Goal: Task Accomplishment & Management: Manage account settings

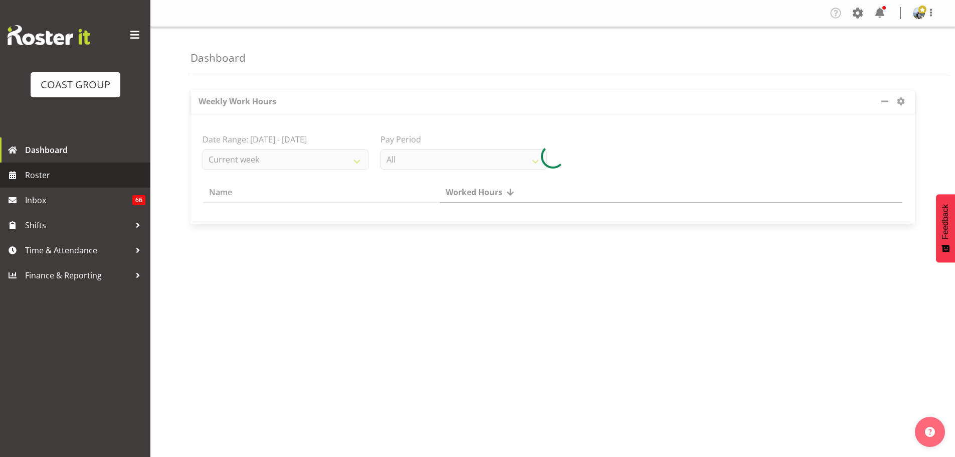
click at [59, 180] on span "Roster" at bounding box center [85, 174] width 120 height 15
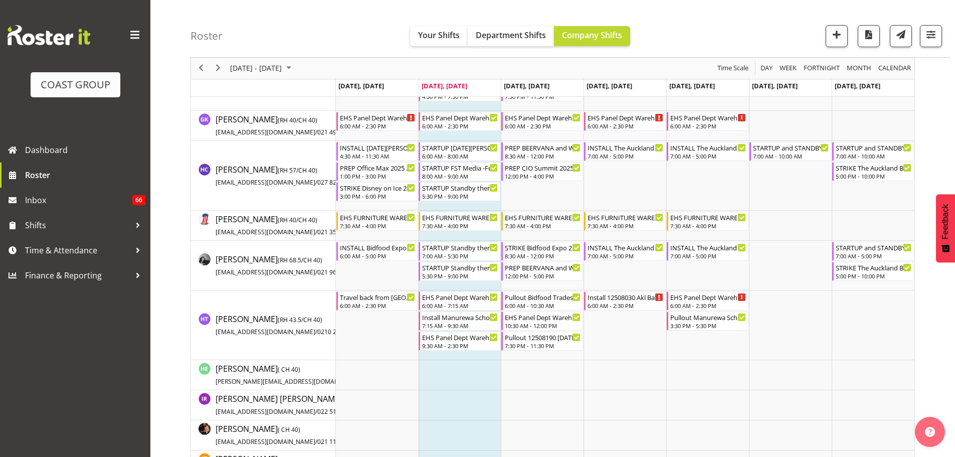
scroll to position [1343, 0]
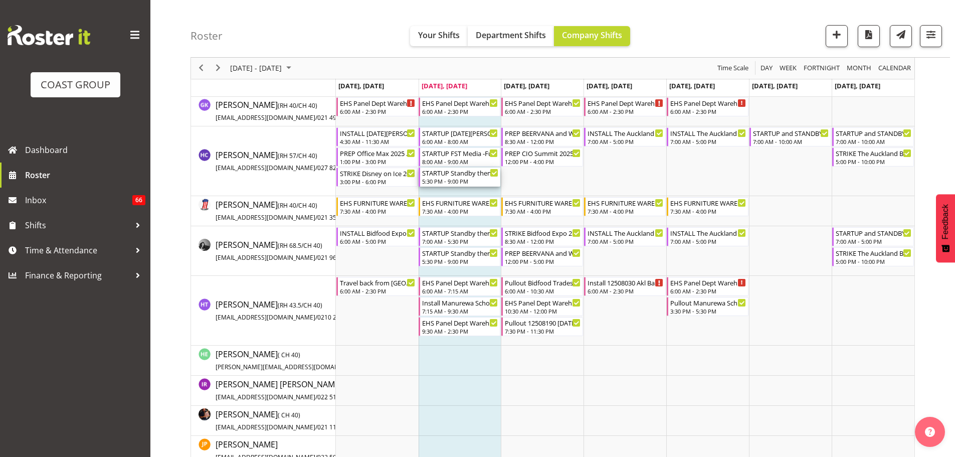
click at [469, 179] on div "5:30 PM - 9:00 PM" at bounding box center [460, 181] width 76 height 8
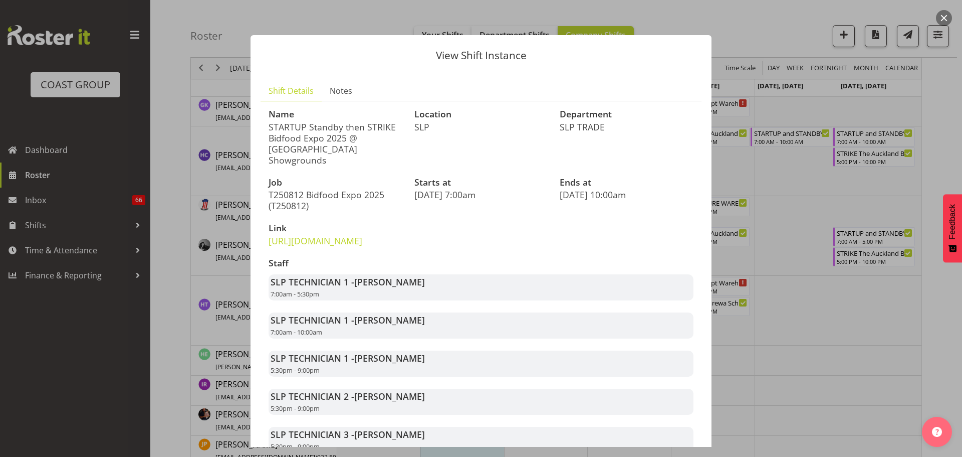
click at [950, 155] on div at bounding box center [481, 228] width 962 height 457
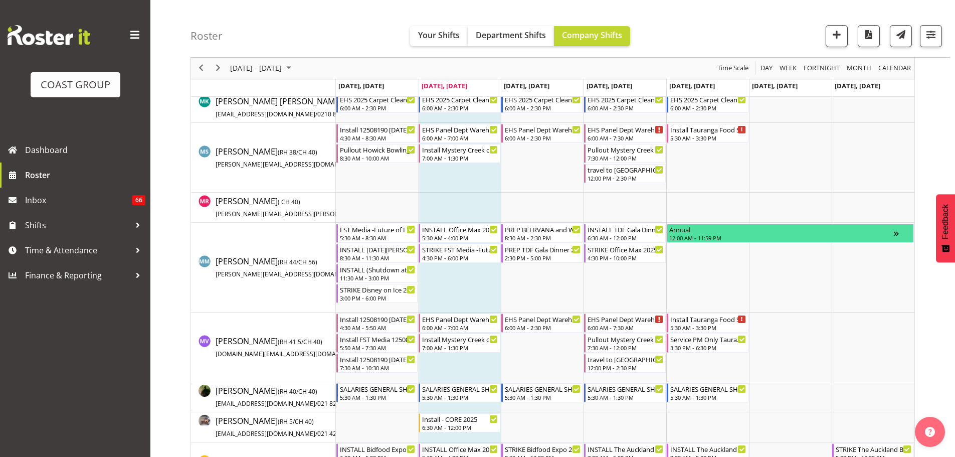
scroll to position [2823, 0]
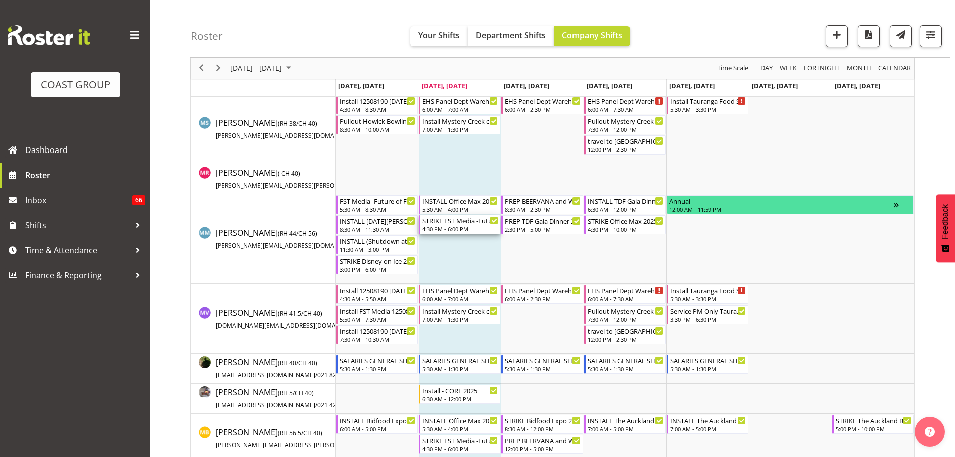
click at [432, 230] on div "4:30 PM - 6:00 PM" at bounding box center [460, 229] width 76 height 8
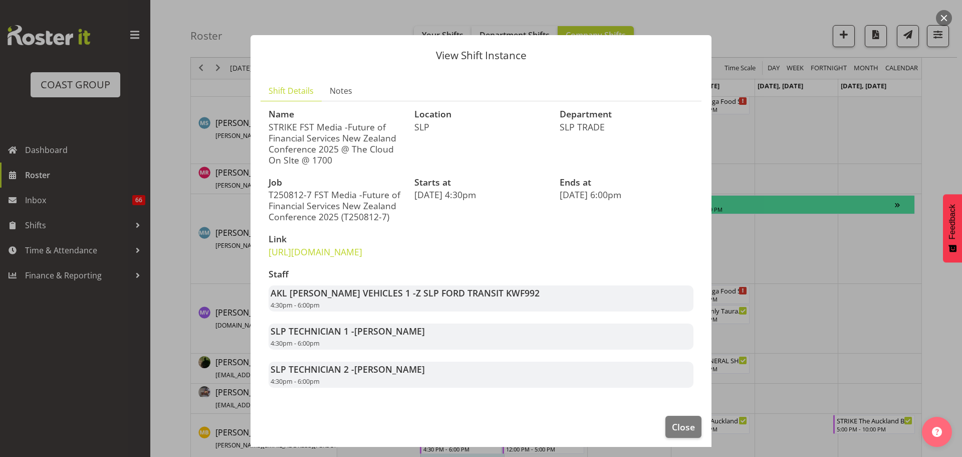
click at [854, 312] on div at bounding box center [481, 228] width 962 height 457
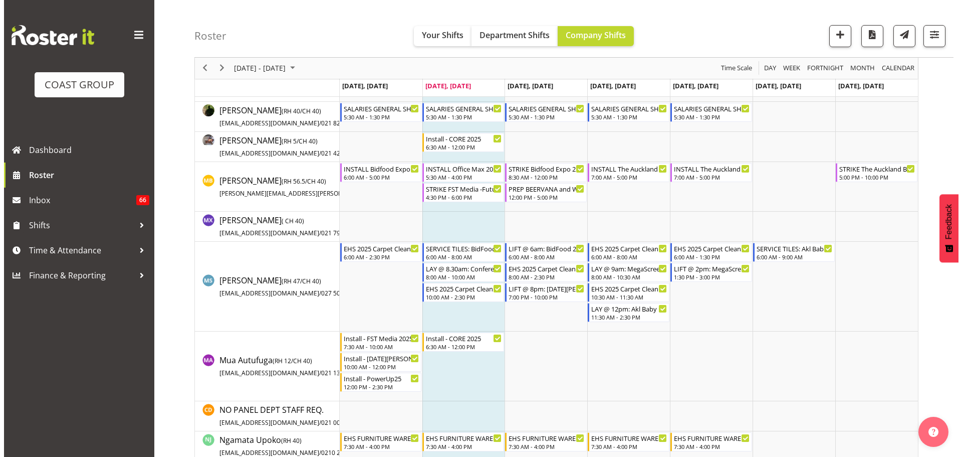
scroll to position [3103, 0]
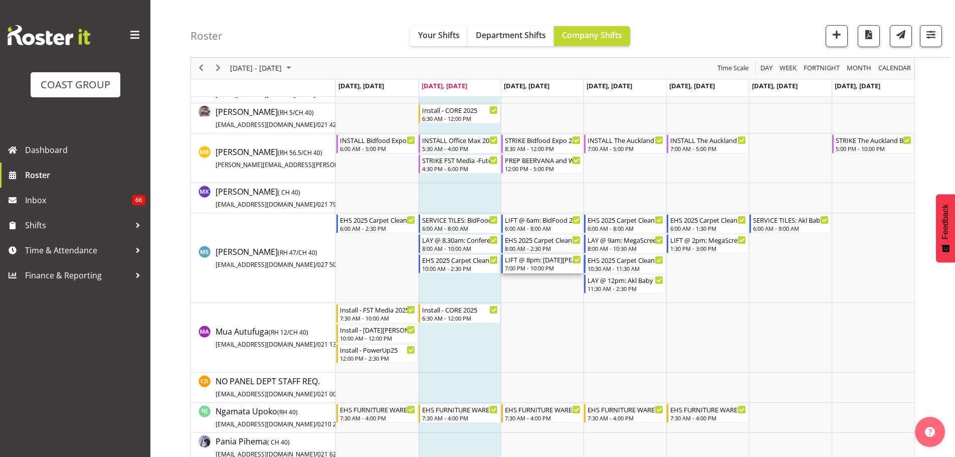
click at [531, 268] on div "7:00 PM - 10:00 PM" at bounding box center [543, 268] width 76 height 8
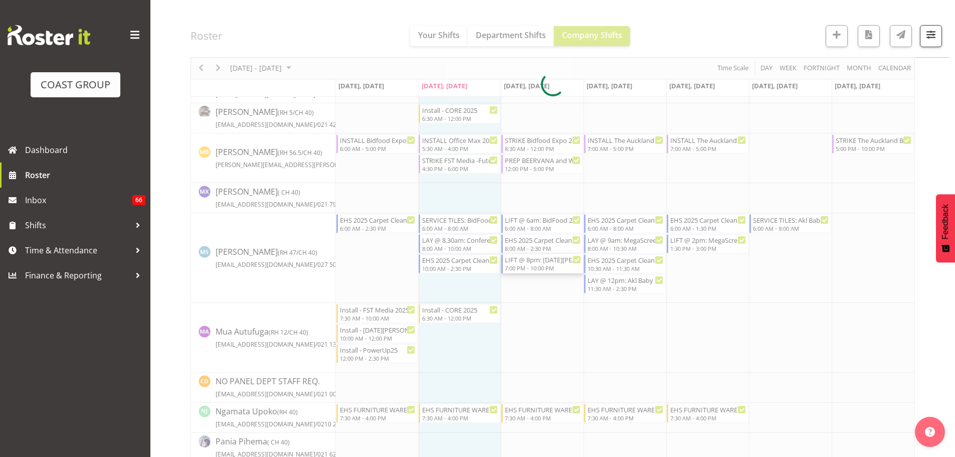
select select
select select "7"
select select "2025"
select select "19"
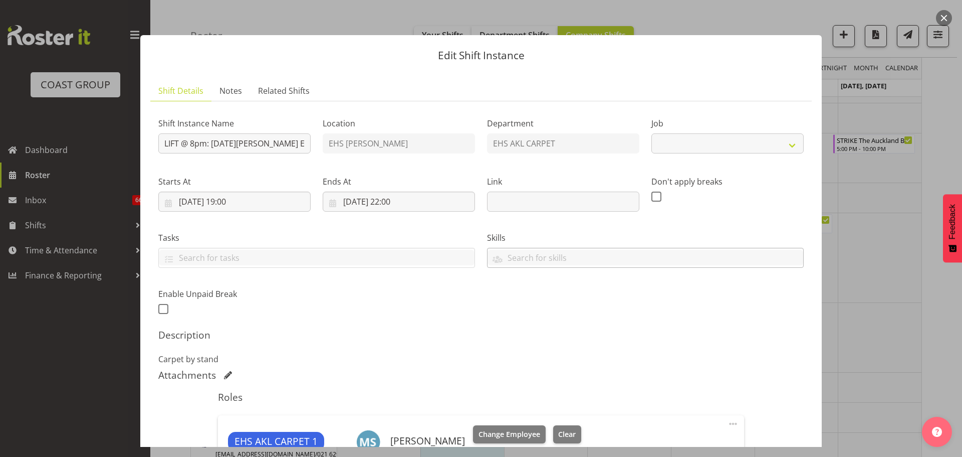
select select "8652"
click at [208, 200] on input "[DATE] 19:00" at bounding box center [234, 201] width 152 height 20
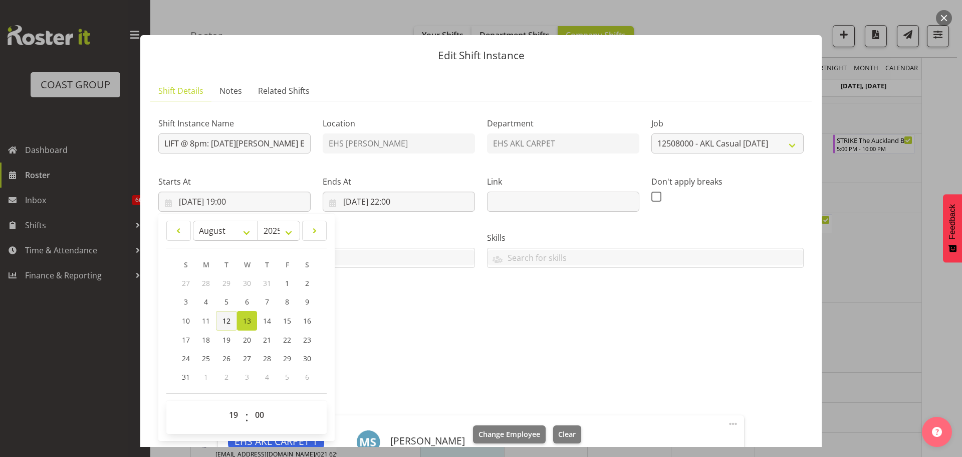
click at [230, 324] on span "12" at bounding box center [227, 321] width 8 height 10
type input "[DATE] 19:00"
click at [362, 205] on input "[DATE] 22:00" at bounding box center [399, 201] width 152 height 20
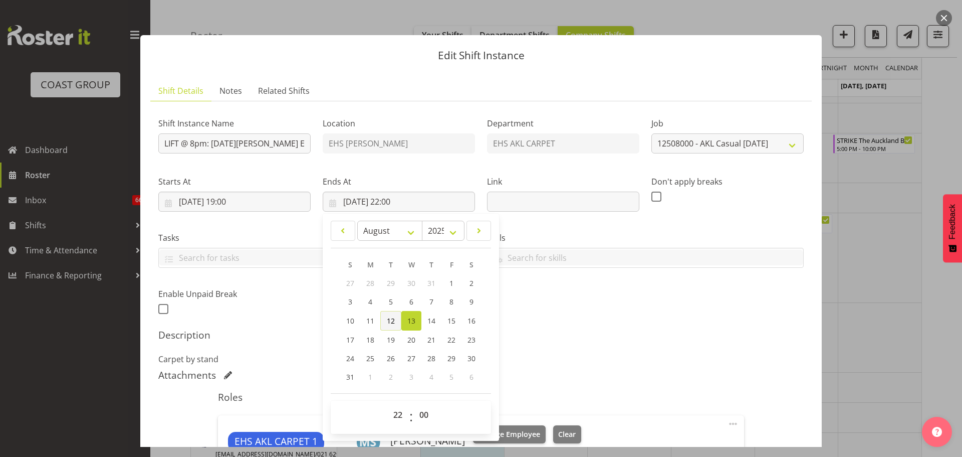
click at [387, 321] on span "12" at bounding box center [391, 321] width 8 height 10
type input "[DATE] 22:00"
click at [662, 327] on div "Shift Instance Name LIFT @ 8pm: [DATE][PERSON_NAME] Expo 2025 @ Viaduct Events …" at bounding box center [481, 350] width 646 height 482
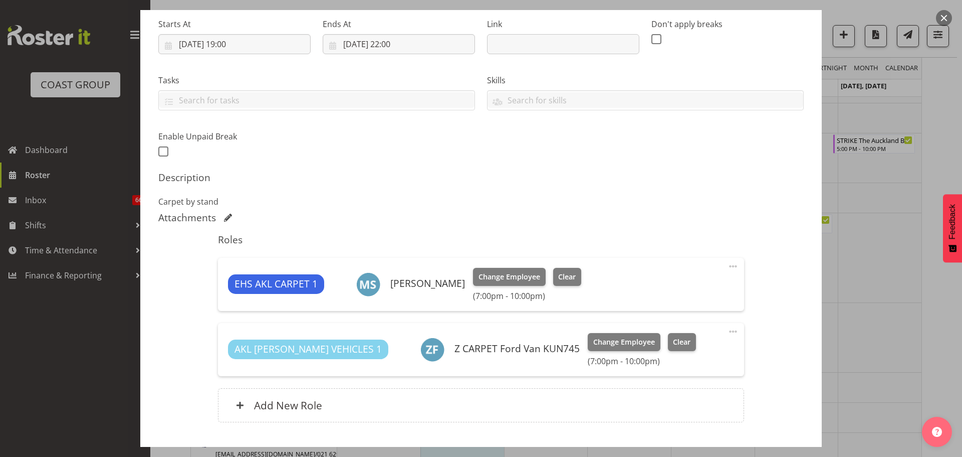
scroll to position [159, 0]
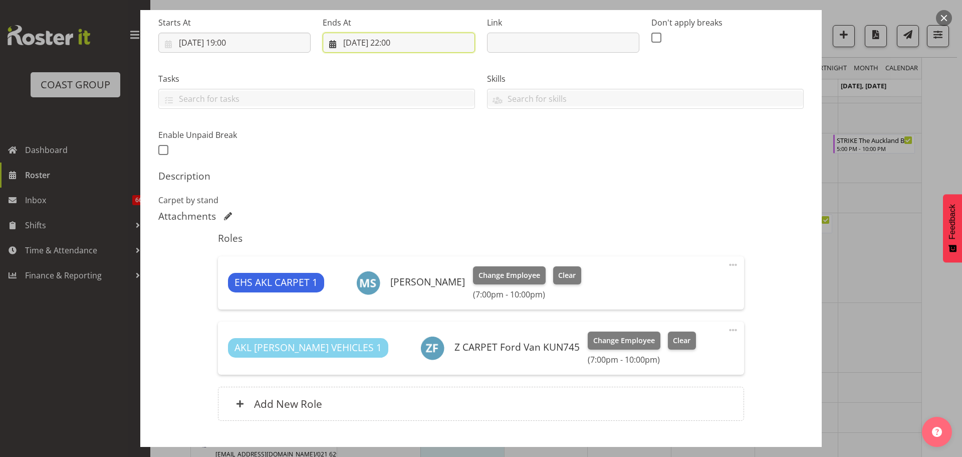
click at [392, 37] on input "[DATE] 22:00" at bounding box center [399, 43] width 152 height 20
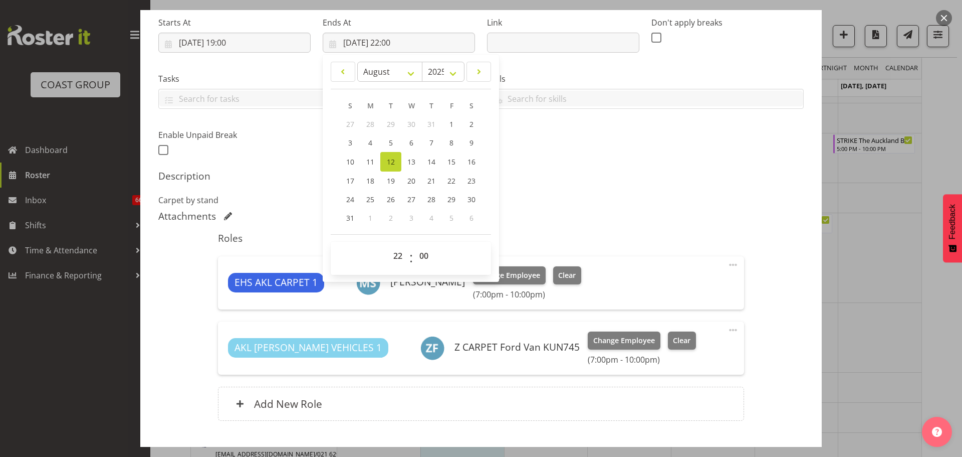
click at [397, 266] on span "00 01 02 03 04 05 06 07 08 09 10 11 12 13 14 15 16 17 18 19 20 21 22 23" at bounding box center [399, 258] width 23 height 25
click at [397, 261] on select "00 01 02 03 04 05 06 07 08 09 10 11 12 13 14 15 16 17 18 19 20 21 22 23" at bounding box center [399, 256] width 23 height 20
select select "23"
click at [388, 246] on select "00 01 02 03 04 05 06 07 08 09 10 11 12 13 14 15 16 17 18 19 20 21 22 23" at bounding box center [399, 256] width 23 height 20
type input "[DATE] 23:00"
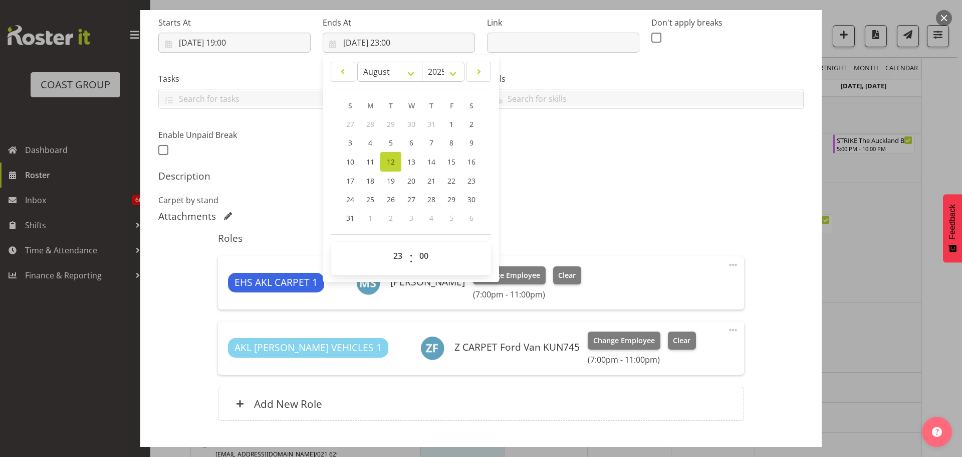
click at [672, 190] on div "Description Carpet by stand" at bounding box center [481, 188] width 646 height 36
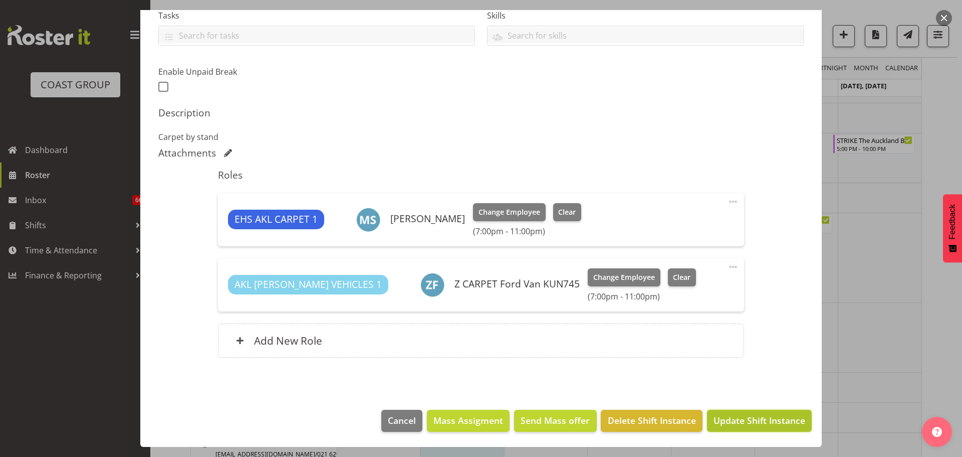
click at [764, 416] on span "Update Shift Instance" at bounding box center [760, 419] width 92 height 13
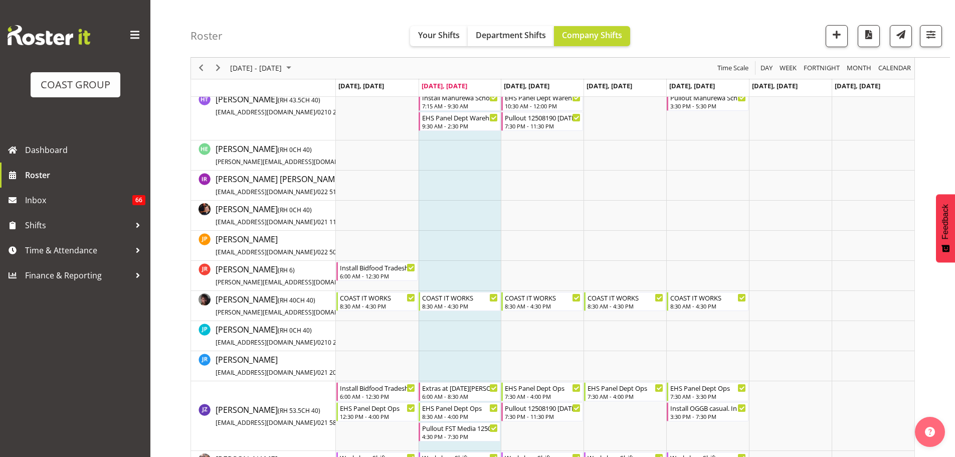
scroll to position [1476, 0]
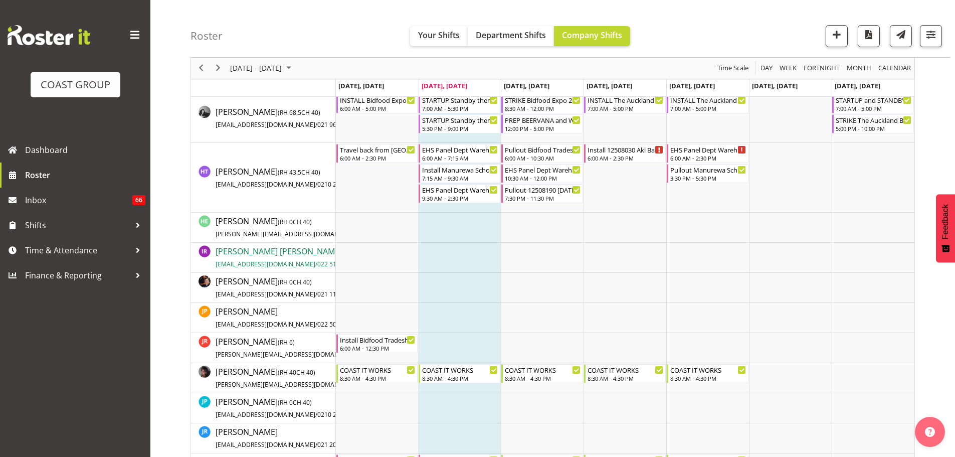
click at [319, 262] on span "022 513 7830" at bounding box center [336, 264] width 38 height 9
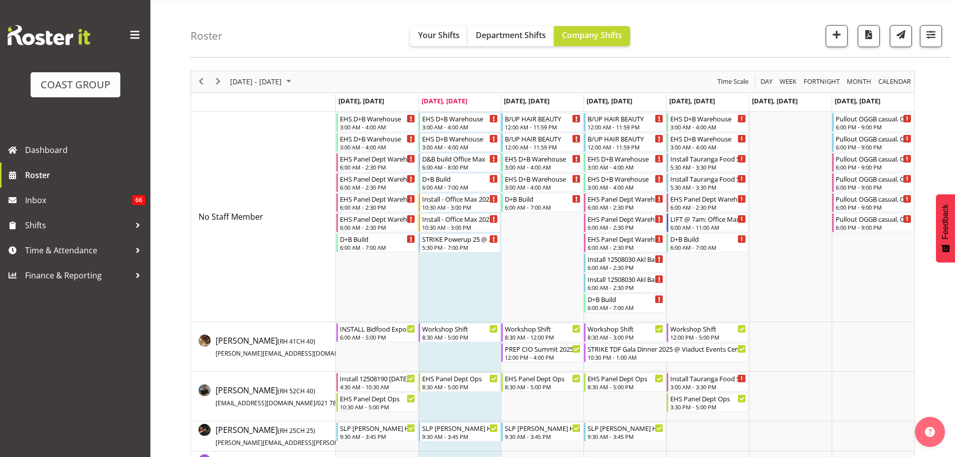
scroll to position [8, 0]
